Goal: Information Seeking & Learning: Compare options

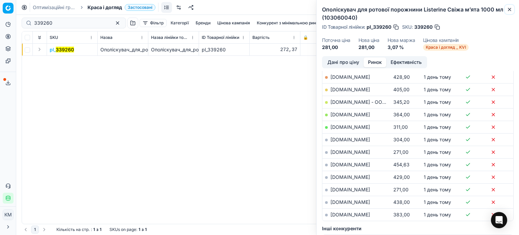
drag, startPoint x: 511, startPoint y: 11, endPoint x: 421, endPoint y: 0, distance: 91.3
click at [511, 11] on icon "button" at bounding box center [509, 9] width 5 height 5
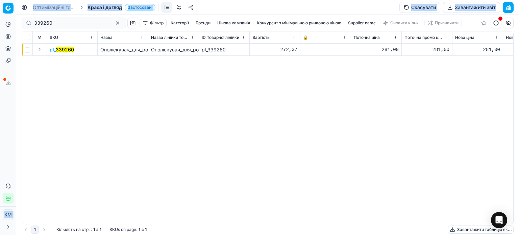
drag, startPoint x: 15, startPoint y: 23, endPoint x: 1, endPoint y: 22, distance: 14.2
click at [1, 22] on div "Pricing platform Аналітика Цінова оптимізація Асортимент продукції Шаблони Серв…" at bounding box center [259, 117] width 519 height 235
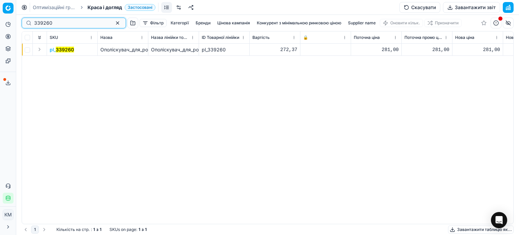
click at [72, 25] on input "339260" at bounding box center [71, 23] width 74 height 7
drag, startPoint x: 15, startPoint y: 24, endPoint x: 0, endPoint y: 23, distance: 14.6
click at [0, 23] on div "Pricing platform Аналітика Цінова оптимізація Асортимент продукції Шаблони Серв…" at bounding box center [259, 117] width 519 height 235
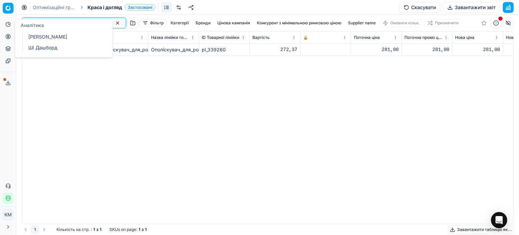
paste input "604685"
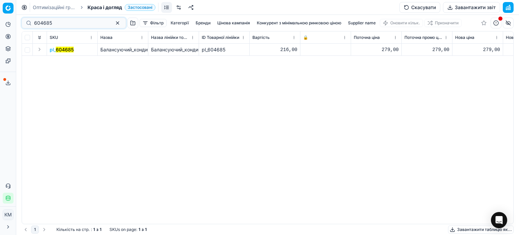
click at [56, 50] on mark "604685" at bounding box center [65, 50] width 18 height 6
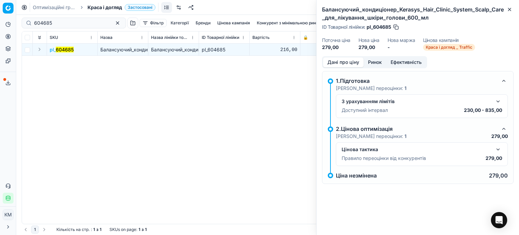
click at [377, 63] on button "Ринок" at bounding box center [375, 62] width 23 height 10
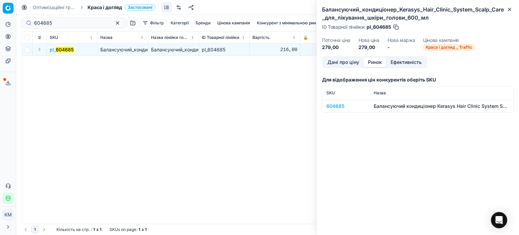
click at [339, 107] on div "604685" at bounding box center [346, 106] width 39 height 7
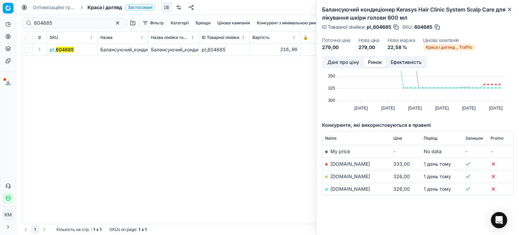
scroll to position [36, 0]
click at [510, 10] on icon "button" at bounding box center [510, 9] width 3 height 3
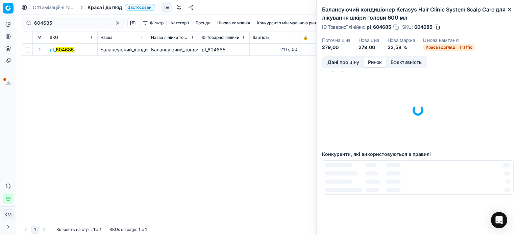
scroll to position [0, 0]
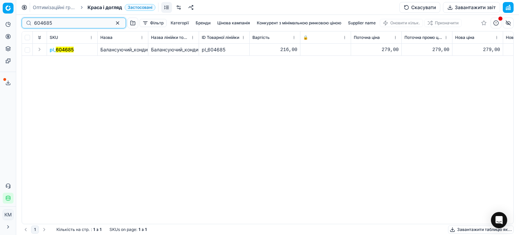
drag, startPoint x: 73, startPoint y: 24, endPoint x: 2, endPoint y: 22, distance: 71.0
click at [2, 22] on div "Pricing platform Аналітика Цінова оптимізація Асортимент продукції Шаблони Серв…" at bounding box center [259, 117] width 519 height 235
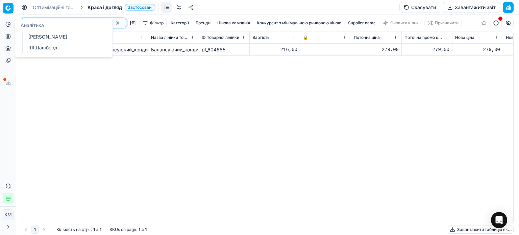
paste input "4"
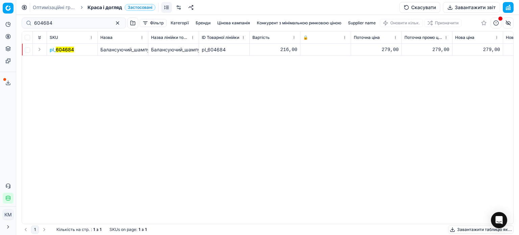
click at [67, 50] on mark "604684" at bounding box center [65, 50] width 18 height 6
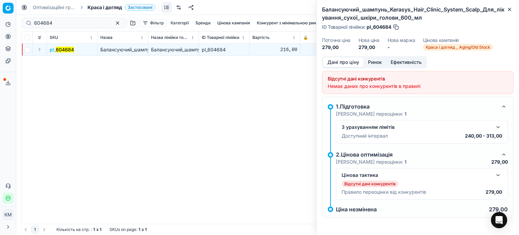
click at [377, 64] on button "Ринок" at bounding box center [375, 62] width 23 height 10
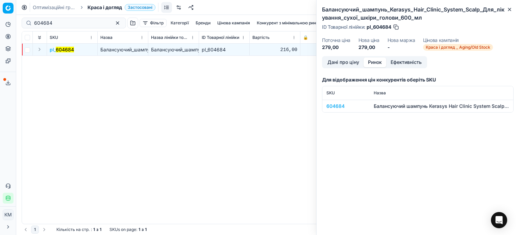
click at [338, 110] on td "604684" at bounding box center [346, 106] width 47 height 13
click at [338, 105] on div "604684" at bounding box center [346, 106] width 39 height 7
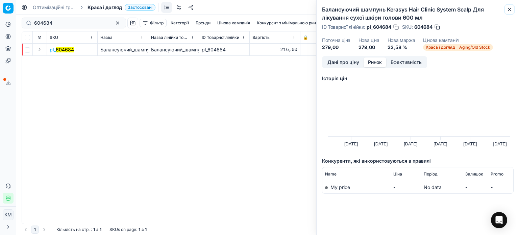
drag, startPoint x: 511, startPoint y: 12, endPoint x: 507, endPoint y: 12, distance: 4.1
click at [511, 12] on button "Close" at bounding box center [510, 9] width 8 height 8
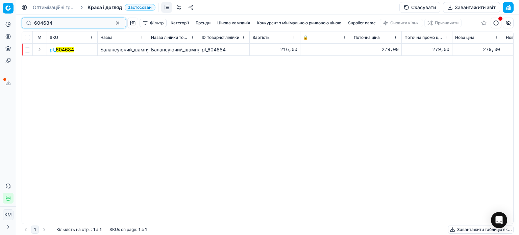
drag, startPoint x: 61, startPoint y: 26, endPoint x: 0, endPoint y: 22, distance: 60.7
click at [0, 22] on div "Pricing platform Аналітика Цінова оптимізація Асортимент продукції Шаблони Серв…" at bounding box center [259, 117] width 519 height 235
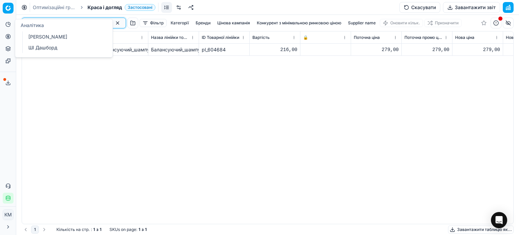
paste input "511709"
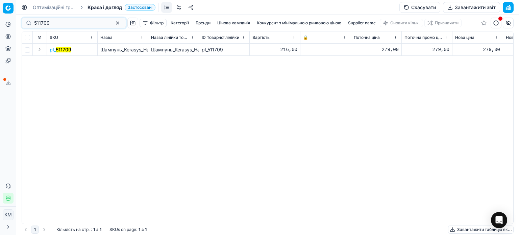
click at [68, 51] on mark "511709" at bounding box center [64, 50] width 16 height 6
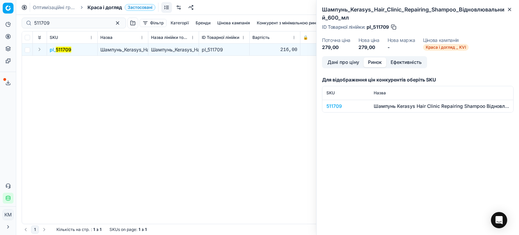
click at [375, 65] on button "Ринок" at bounding box center [375, 62] width 23 height 10
click at [338, 106] on div "511709" at bounding box center [346, 106] width 39 height 7
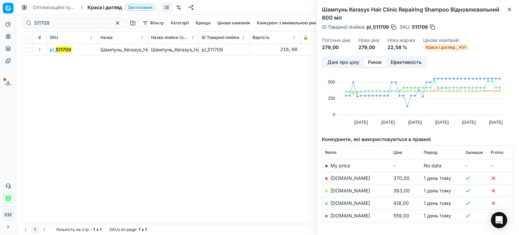
scroll to position [34, 0]
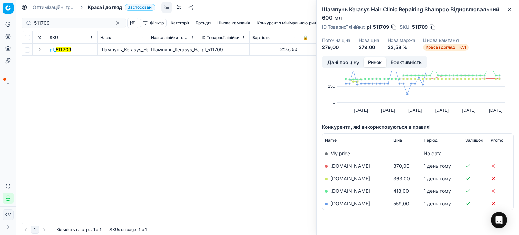
click at [345, 204] on link "[DOMAIN_NAME]" at bounding box center [351, 204] width 40 height 6
click at [341, 167] on link "[DOMAIN_NAME]" at bounding box center [351, 166] width 40 height 6
click at [510, 10] on icon "button" at bounding box center [509, 9] width 5 height 5
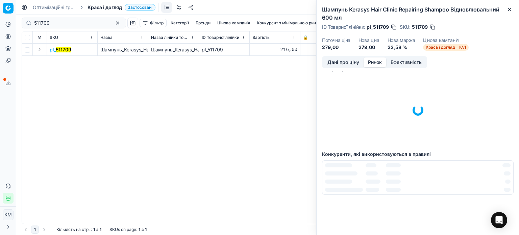
scroll to position [0, 0]
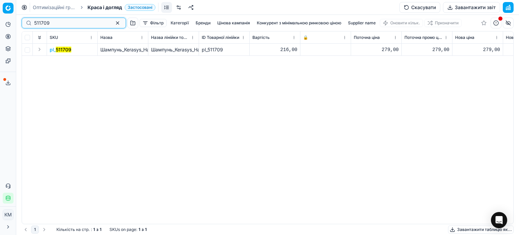
drag, startPoint x: 60, startPoint y: 24, endPoint x: 8, endPoint y: 27, distance: 52.5
click at [0, 21] on div "Pricing platform Аналітика Цінова оптимізація Асортимент продукції Шаблони Серв…" at bounding box center [259, 117] width 519 height 235
paste input "11"
click at [67, 50] on mark "511711" at bounding box center [63, 50] width 14 height 6
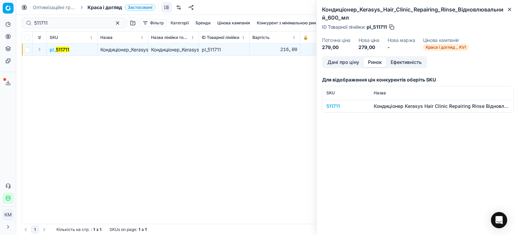
click at [382, 62] on button "Ринок" at bounding box center [375, 62] width 23 height 10
click at [333, 107] on div "511711" at bounding box center [346, 106] width 39 height 7
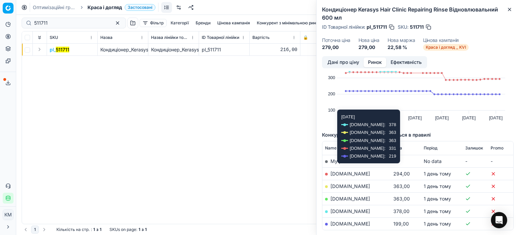
scroll to position [34, 0]
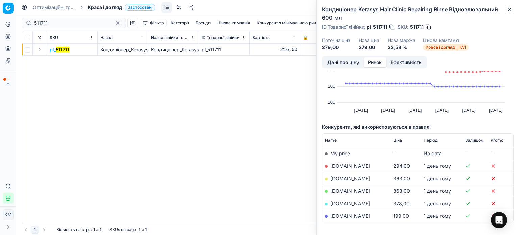
click at [344, 216] on link "[DOMAIN_NAME]" at bounding box center [351, 216] width 40 height 6
click at [511, 8] on icon "button" at bounding box center [509, 9] width 5 height 5
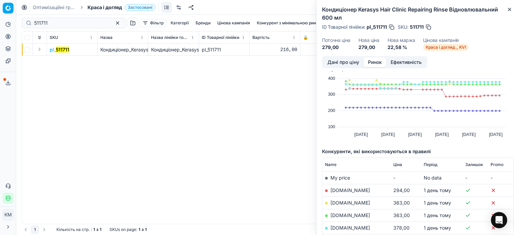
scroll to position [0, 0]
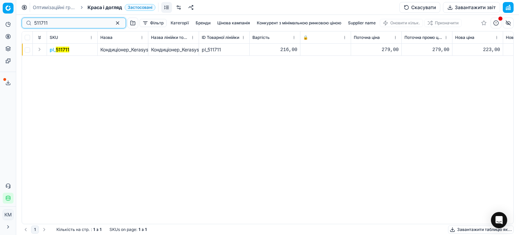
drag, startPoint x: 49, startPoint y: 21, endPoint x: 10, endPoint y: 20, distance: 38.6
click at [10, 20] on div "Pricing platform Аналітика Цінова оптимізація Асортимент продукції Шаблони Серв…" at bounding box center [259, 117] width 519 height 235
paste input "19546"
click at [55, 51] on mark "195461" at bounding box center [63, 50] width 16 height 6
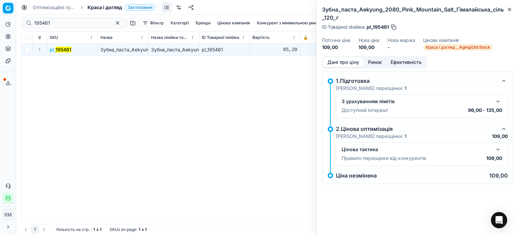
click at [378, 62] on button "Ринок" at bounding box center [375, 62] width 23 height 10
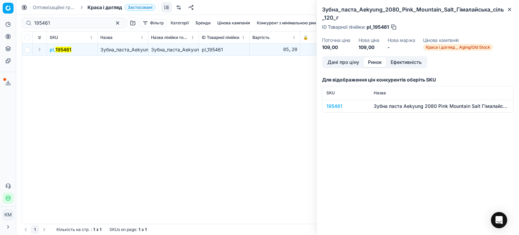
click at [339, 104] on div "195461" at bounding box center [346, 106] width 39 height 7
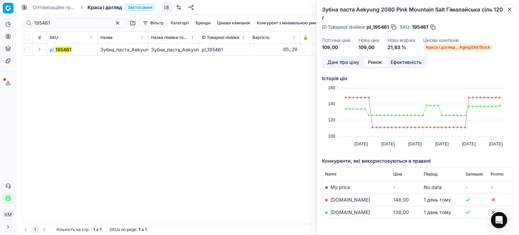
drag, startPoint x: 509, startPoint y: 12, endPoint x: 495, endPoint y: 11, distance: 13.5
click at [509, 12] on icon "button" at bounding box center [509, 9] width 5 height 5
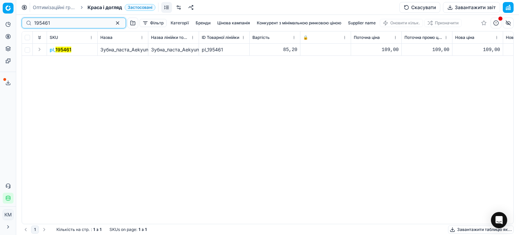
drag, startPoint x: 16, startPoint y: 23, endPoint x: 0, endPoint y: 14, distance: 18.5
click at [0, 14] on div "Pricing platform Аналітика Цінова оптимізація Асортимент продукції Шаблони Серв…" at bounding box center [259, 117] width 519 height 235
paste input "6763"
click at [60, 50] on mark "67631" at bounding box center [63, 50] width 14 height 6
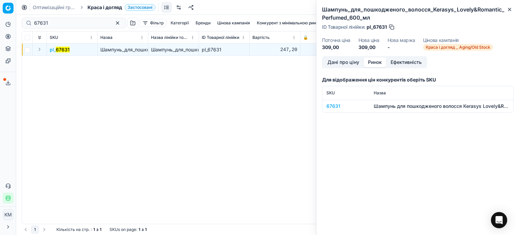
click at [377, 63] on button "Ринок" at bounding box center [375, 62] width 23 height 10
click at [340, 107] on div "67631" at bounding box center [346, 106] width 39 height 7
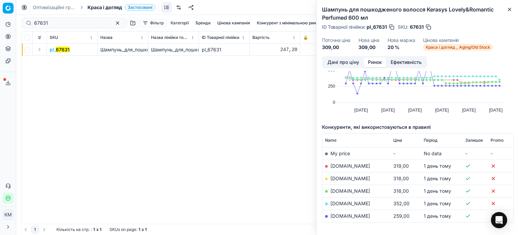
scroll to position [61, 0]
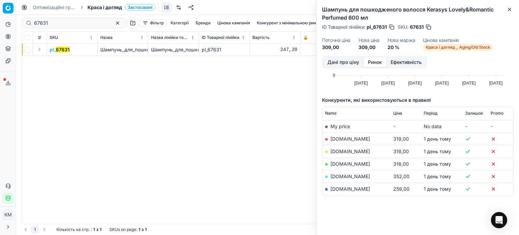
click at [336, 189] on link "[DOMAIN_NAME]" at bounding box center [351, 189] width 40 height 6
click at [512, 8] on icon "button" at bounding box center [509, 9] width 5 height 5
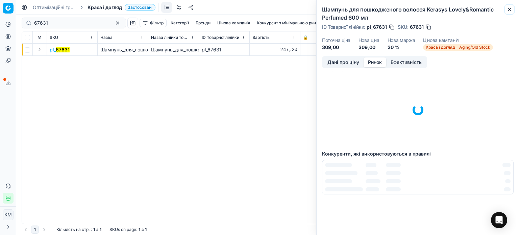
scroll to position [9, 0]
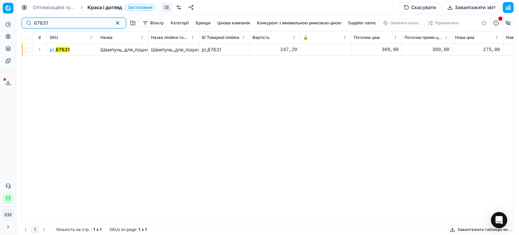
drag, startPoint x: 56, startPoint y: 23, endPoint x: 11, endPoint y: 21, distance: 45.0
click at [11, 21] on div "Pricing platform Аналітика Цінова оптимізація Асортимент продукції Шаблони Серв…" at bounding box center [259, 117] width 519 height 235
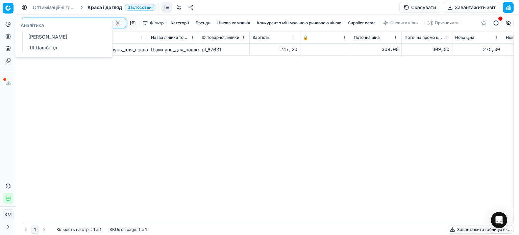
paste input "418174"
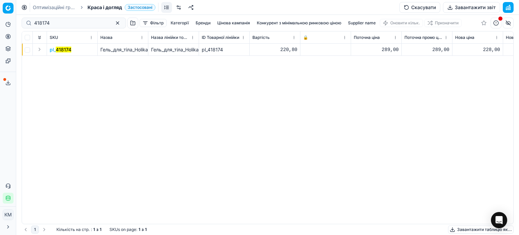
click at [59, 50] on mark "418174" at bounding box center [64, 50] width 16 height 6
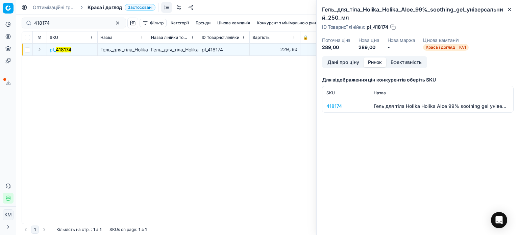
click at [378, 67] on button "Ринок" at bounding box center [375, 62] width 23 height 10
click at [338, 107] on div "418174" at bounding box center [346, 106] width 39 height 7
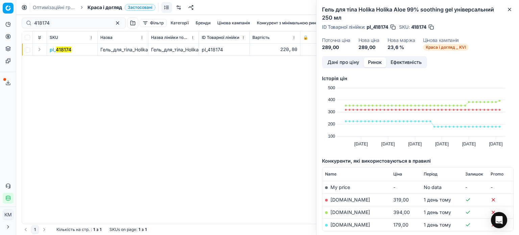
scroll to position [34, 0]
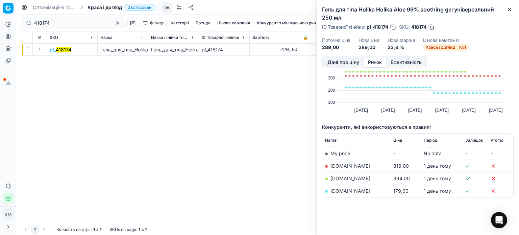
click at [338, 193] on td "[DOMAIN_NAME]" at bounding box center [357, 191] width 68 height 13
click at [338, 191] on link "[DOMAIN_NAME]" at bounding box center [351, 191] width 40 height 6
click at [510, 9] on icon "button" at bounding box center [509, 9] width 5 height 5
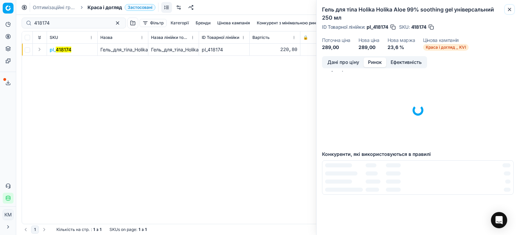
scroll to position [0, 0]
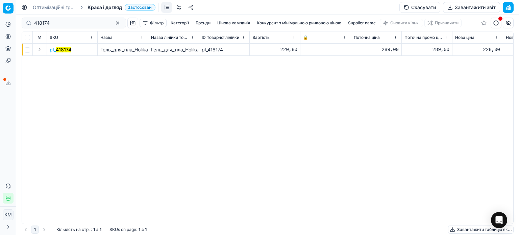
click at [63, 49] on mark "418174" at bounding box center [64, 50] width 16 height 6
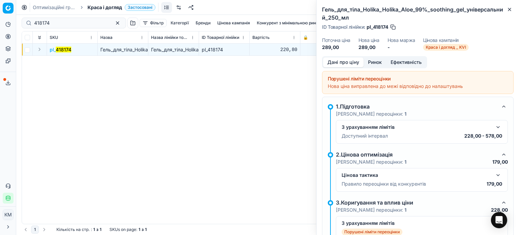
click at [376, 65] on button "Ринок" at bounding box center [375, 62] width 23 height 10
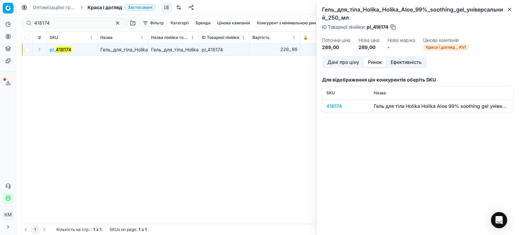
click at [333, 107] on div "418174" at bounding box center [346, 106] width 39 height 7
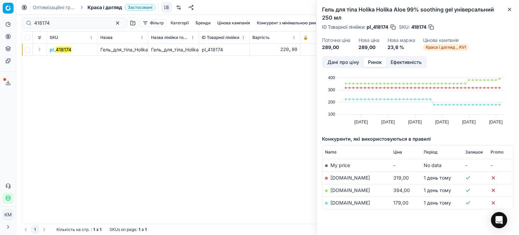
scroll to position [34, 0]
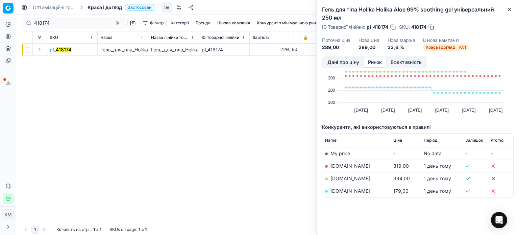
click at [353, 179] on link "[DOMAIN_NAME]" at bounding box center [351, 179] width 40 height 6
click at [509, 10] on icon "button" at bounding box center [509, 9] width 5 height 5
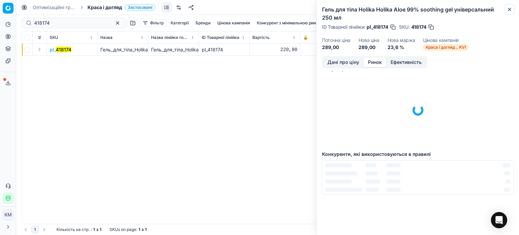
scroll to position [0, 0]
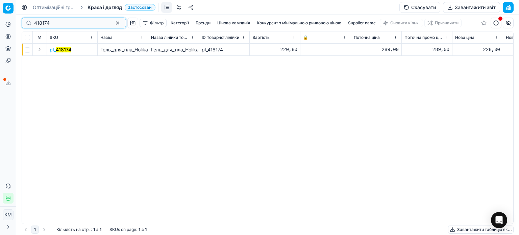
drag, startPoint x: 56, startPoint y: 25, endPoint x: 0, endPoint y: 20, distance: 56.0
click at [0, 20] on div "Pricing platform Аналітика Цінова оптимізація Асортимент продукції Шаблони Серв…" at bounding box center [259, 117] width 519 height 235
paste input "385036"
drag, startPoint x: 60, startPoint y: 23, endPoint x: 0, endPoint y: 19, distance: 59.7
click at [0, 19] on div "Pricing platform Аналітика Цінова оптимізація Асортимент продукції Шаблони Серв…" at bounding box center [259, 117] width 519 height 235
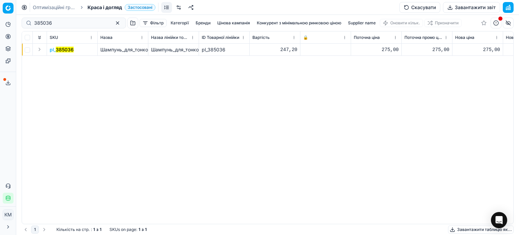
click at [65, 51] on mark "385036" at bounding box center [65, 50] width 18 height 6
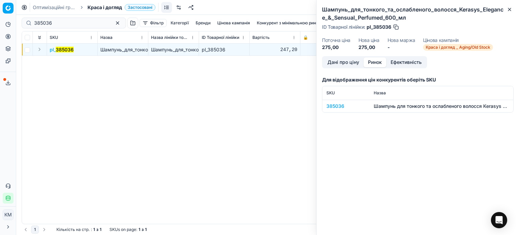
click at [376, 63] on button "Ринок" at bounding box center [375, 62] width 23 height 10
click at [343, 106] on div "385036" at bounding box center [346, 106] width 39 height 7
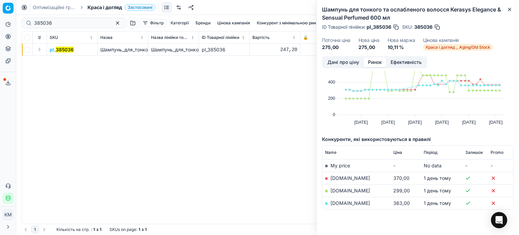
scroll to position [34, 0]
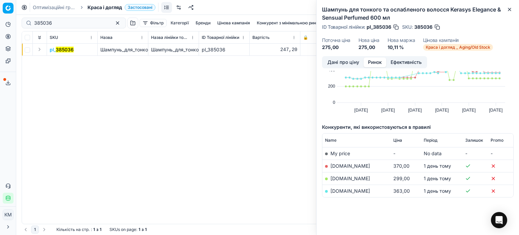
click at [349, 178] on link "[DOMAIN_NAME]" at bounding box center [351, 179] width 40 height 6
click at [511, 9] on icon "button" at bounding box center [509, 9] width 5 height 5
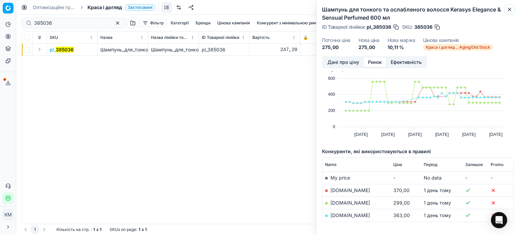
scroll to position [0, 0]
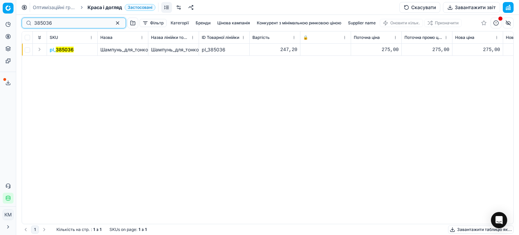
drag, startPoint x: 53, startPoint y: 24, endPoint x: 0, endPoint y: 16, distance: 53.7
click at [0, 16] on div "Pricing platform Аналітика Цінова оптимізація Асортимент продукції Шаблони Серв…" at bounding box center [259, 117] width 519 height 235
paste input "74854"
click at [64, 50] on mark "74854" at bounding box center [63, 50] width 14 height 6
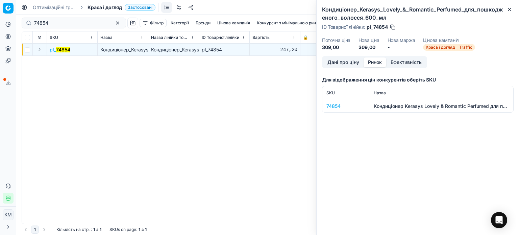
click at [372, 62] on button "Ринок" at bounding box center [375, 62] width 23 height 10
click at [338, 106] on div "74854" at bounding box center [346, 106] width 39 height 7
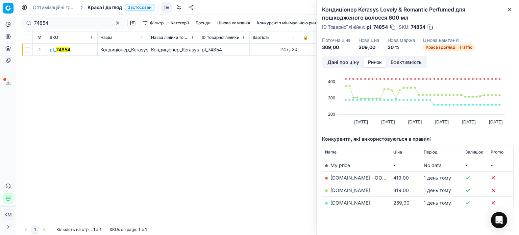
scroll to position [34, 0]
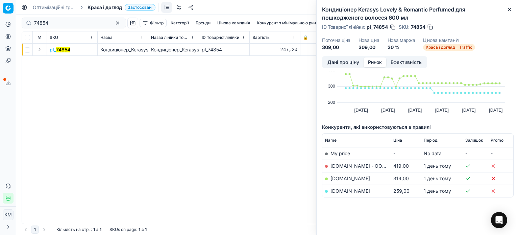
click at [343, 189] on link "[DOMAIN_NAME]" at bounding box center [351, 191] width 40 height 6
click at [511, 9] on icon "button" at bounding box center [509, 9] width 5 height 5
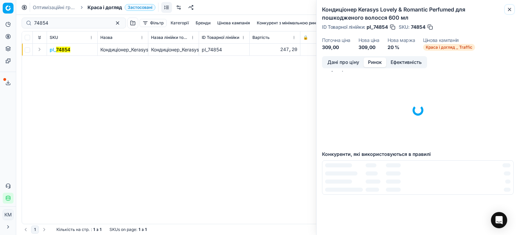
scroll to position [0, 0]
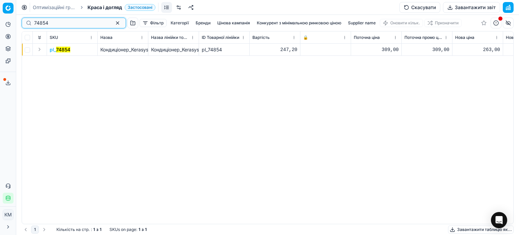
drag, startPoint x: 17, startPoint y: 19, endPoint x: 12, endPoint y: 18, distance: 5.5
click at [12, 18] on div "Pricing platform Аналітика Цінова оптимізація Асортимент продукції Шаблони Серв…" at bounding box center [259, 117] width 519 height 235
paste input "511705"
click at [63, 52] on mark "511705" at bounding box center [63, 50] width 15 height 6
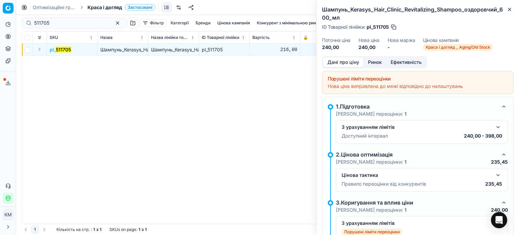
click at [377, 64] on button "Ринок" at bounding box center [375, 62] width 23 height 10
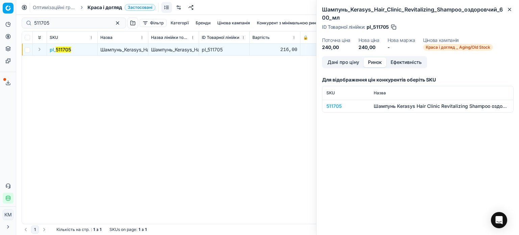
click at [344, 107] on div "511705" at bounding box center [346, 106] width 39 height 7
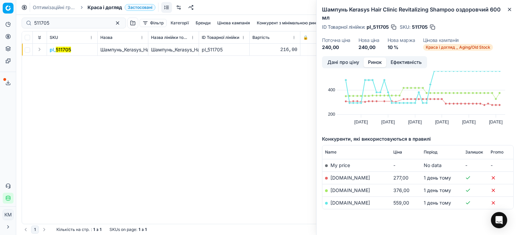
scroll to position [34, 0]
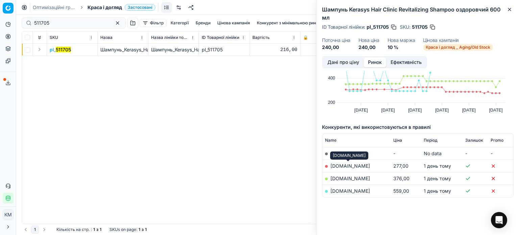
click at [345, 168] on link "[DOMAIN_NAME]" at bounding box center [351, 166] width 40 height 6
drag, startPoint x: 510, startPoint y: 10, endPoint x: 486, endPoint y: 2, distance: 25.7
click at [509, 9] on icon "button" at bounding box center [509, 9] width 5 height 5
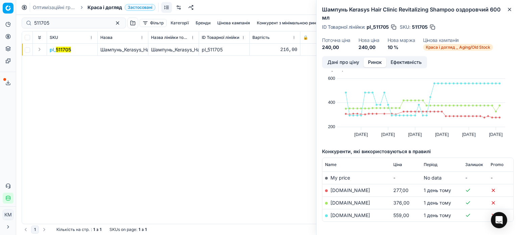
scroll to position [0, 0]
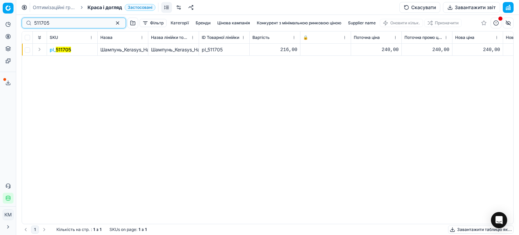
drag, startPoint x: 50, startPoint y: 26, endPoint x: 0, endPoint y: 19, distance: 50.2
click at [0, 19] on div "Pricing platform Аналітика Цінова оптимізація Асортимент продукції Шаблони Серв…" at bounding box center [259, 117] width 519 height 235
paste input "385036"
click at [68, 51] on mark "385036" at bounding box center [65, 50] width 18 height 6
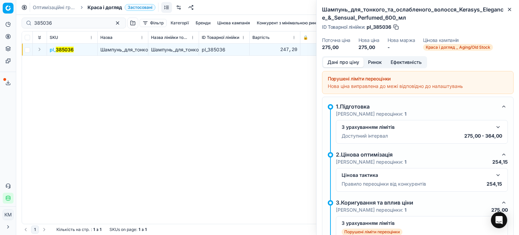
click at [376, 65] on button "Ринок" at bounding box center [375, 62] width 23 height 10
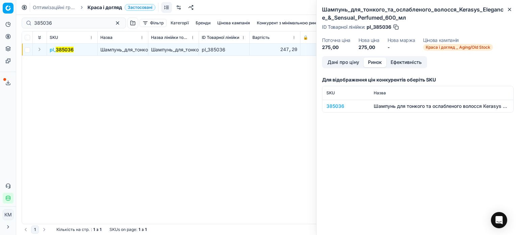
click at [335, 103] on div "385036" at bounding box center [346, 106] width 39 height 7
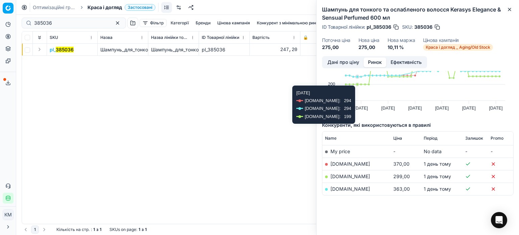
scroll to position [36, 0]
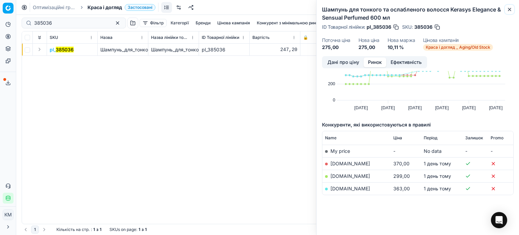
drag, startPoint x: 511, startPoint y: 9, endPoint x: 507, endPoint y: 8, distance: 4.2
click at [511, 9] on icon "button" at bounding box center [509, 9] width 5 height 5
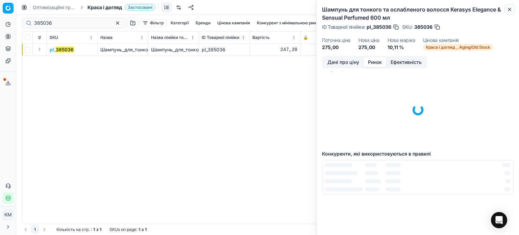
scroll to position [9, 0]
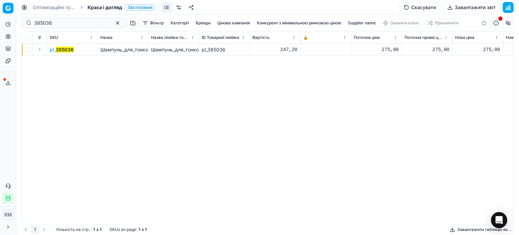
click at [62, 50] on mark "385036" at bounding box center [65, 50] width 18 height 6
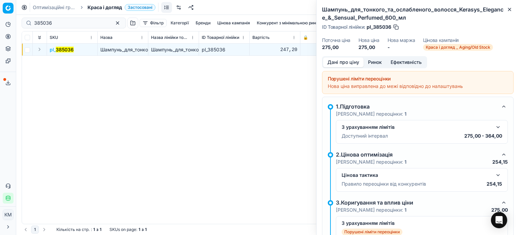
drag, startPoint x: 376, startPoint y: 61, endPoint x: 371, endPoint y: 70, distance: 10.9
click at [375, 61] on button "Ринок" at bounding box center [375, 62] width 23 height 10
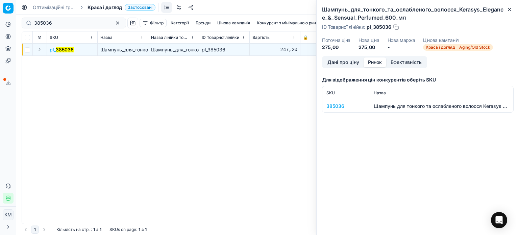
click at [330, 110] on td "385036" at bounding box center [346, 106] width 47 height 13
click at [337, 107] on div "385036" at bounding box center [346, 106] width 39 height 7
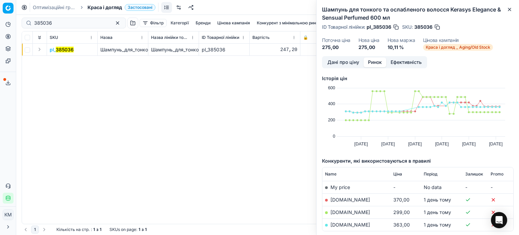
scroll to position [34, 0]
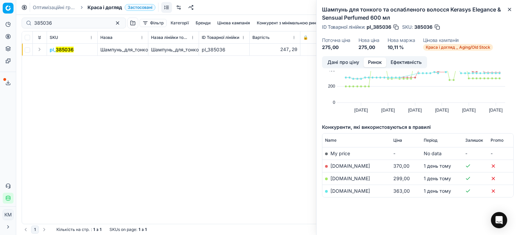
click at [348, 180] on link "[DOMAIN_NAME]" at bounding box center [351, 179] width 40 height 6
click at [510, 12] on button "Close" at bounding box center [510, 9] width 8 height 8
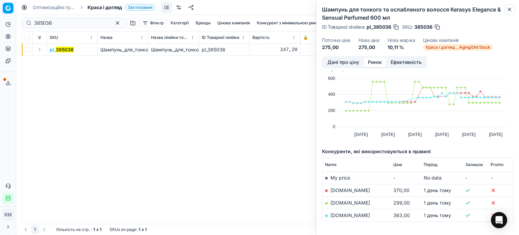
scroll to position [0, 0]
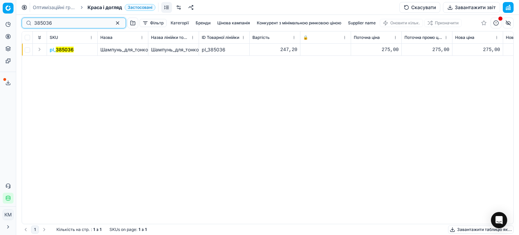
drag, startPoint x: 67, startPoint y: 25, endPoint x: 8, endPoint y: 24, distance: 59.2
click at [8, 24] on div "Pricing platform Аналітика Цінова оптимізація Асортимент продукції Шаблони Серв…" at bounding box center [259, 117] width 519 height 235
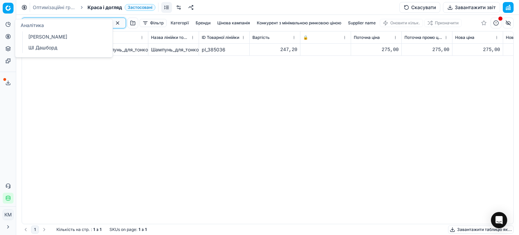
paste input "604680"
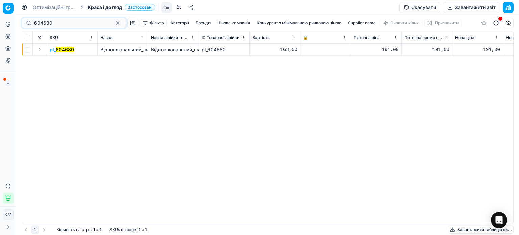
click at [64, 51] on mark "604680" at bounding box center [65, 50] width 18 height 6
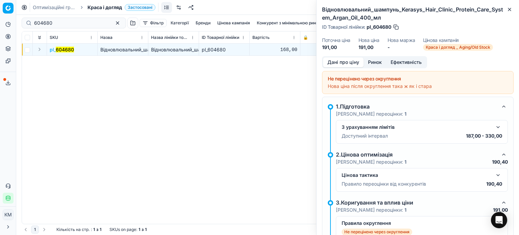
click at [377, 61] on button "Ринок" at bounding box center [375, 62] width 23 height 10
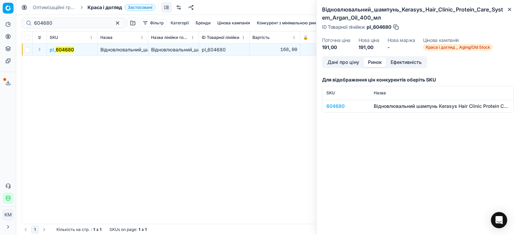
click at [342, 105] on div "604680" at bounding box center [346, 106] width 39 height 7
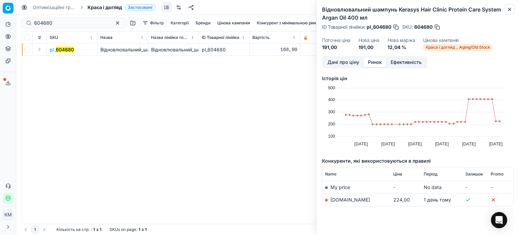
drag, startPoint x: 510, startPoint y: 10, endPoint x: 379, endPoint y: 17, distance: 130.7
click at [500, 10] on div "Відновлювальний шампунь Kerasys Hair Clinic Protein Care System Argan Oil 400 м…" at bounding box center [418, 117] width 203 height 235
click at [508, 10] on icon "button" at bounding box center [509, 9] width 5 height 5
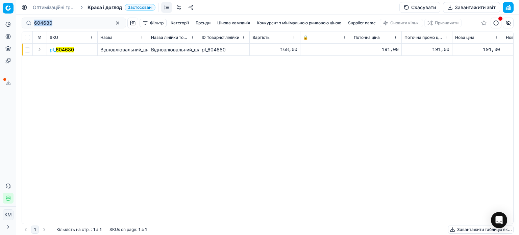
drag, startPoint x: 76, startPoint y: 27, endPoint x: 29, endPoint y: 27, distance: 47.0
click at [29, 27] on div "604680" at bounding box center [74, 23] width 105 height 11
paste input "160556"
type input "6"
click at [68, 48] on mark "160556" at bounding box center [63, 50] width 17 height 6
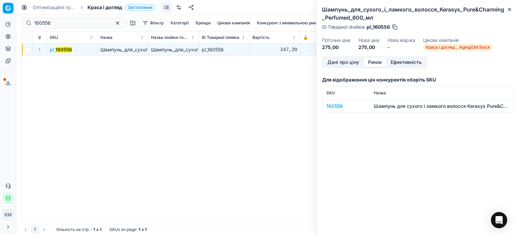
click at [377, 64] on button "Ринок" at bounding box center [375, 62] width 23 height 10
click at [344, 105] on div "160556" at bounding box center [346, 106] width 39 height 7
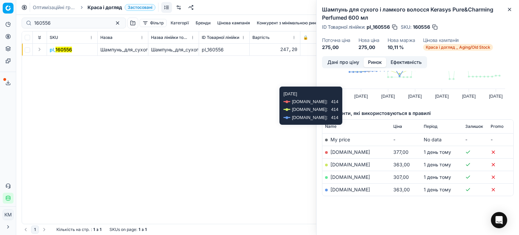
scroll to position [49, 0]
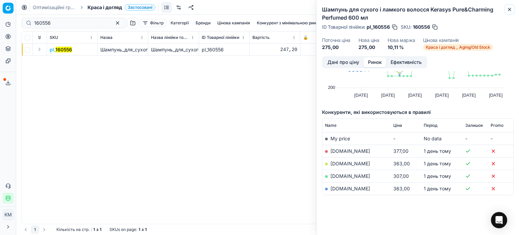
drag, startPoint x: 510, startPoint y: 9, endPoint x: 462, endPoint y: 53, distance: 64.9
click at [509, 9] on icon "button" at bounding box center [509, 9] width 5 height 5
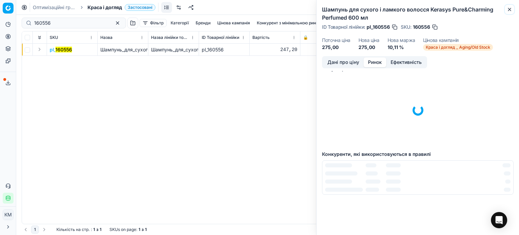
scroll to position [0, 0]
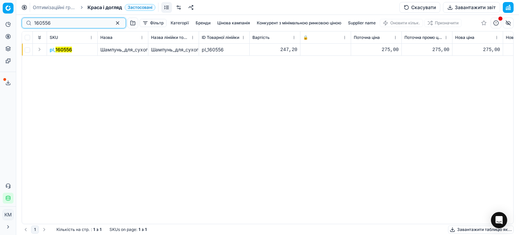
drag, startPoint x: 50, startPoint y: 24, endPoint x: 13, endPoint y: 19, distance: 37.8
click at [13, 19] on div "Pricing platform Аналітика Цінова оптимізація Асортимент продукції Шаблони Серв…" at bounding box center [259, 117] width 519 height 235
paste input "496673"
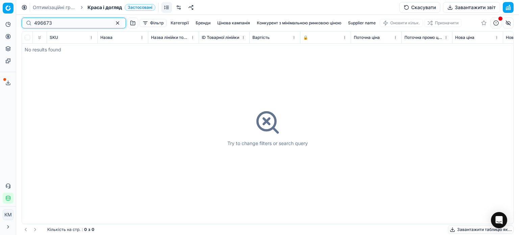
click at [35, 23] on input "496673" at bounding box center [71, 23] width 74 height 7
type input "496673"
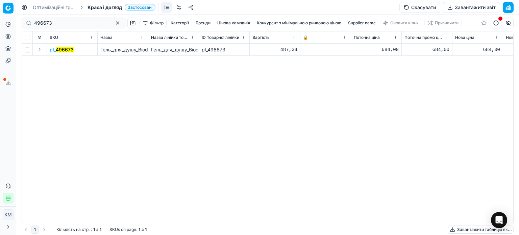
click at [65, 49] on mark "496673" at bounding box center [65, 50] width 18 height 6
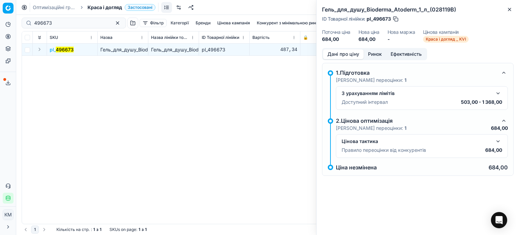
click at [373, 54] on button "Ринок" at bounding box center [375, 54] width 23 height 10
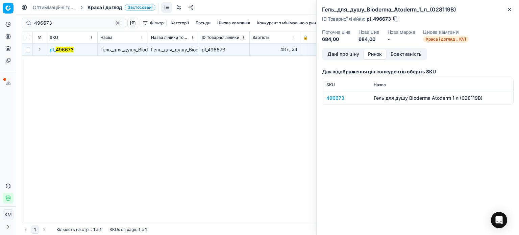
click at [340, 97] on div "496673" at bounding box center [346, 98] width 39 height 7
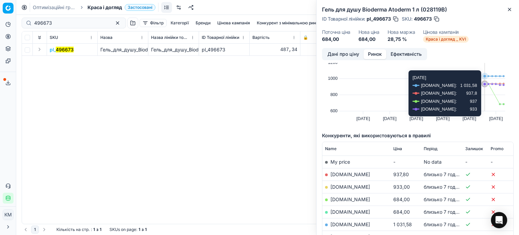
scroll to position [34, 0]
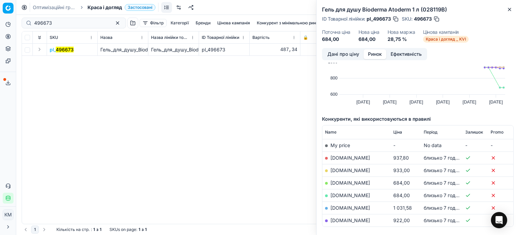
click at [353, 183] on link "[DOMAIN_NAME]" at bounding box center [351, 183] width 40 height 6
